Goal: Task Accomplishment & Management: Complete application form

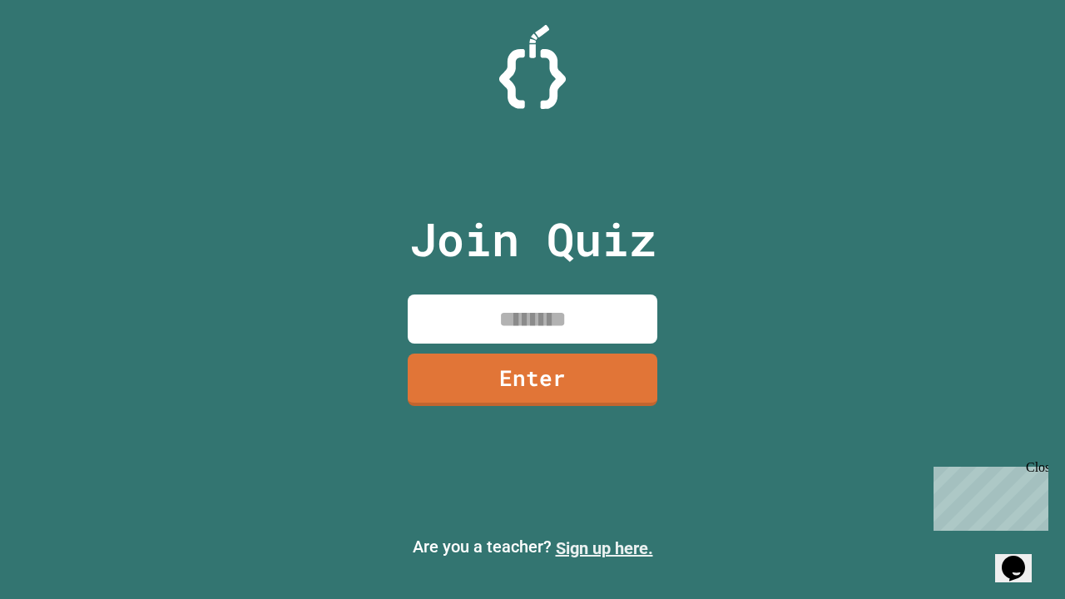
click at [604, 549] on link "Sign up here." at bounding box center [604, 549] width 97 height 20
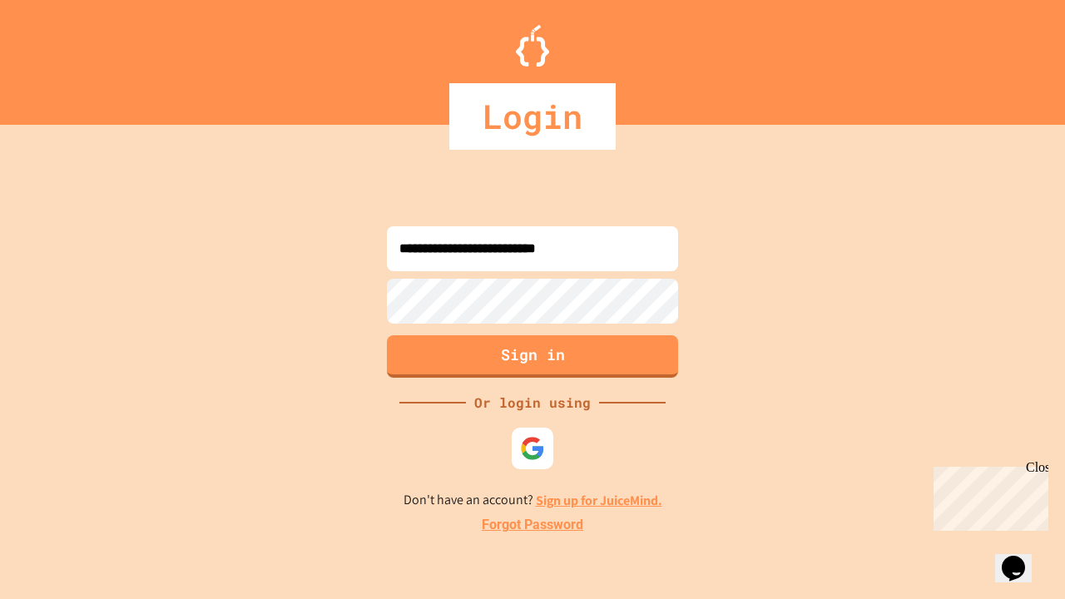
type input "**********"
